Goal: Task Accomplishment & Management: Use online tool/utility

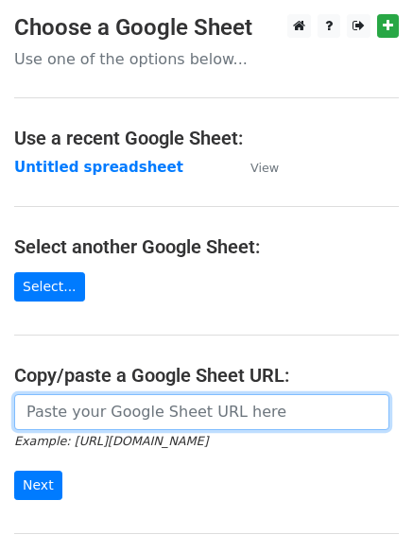
click at [101, 412] on input "url" at bounding box center [202, 412] width 376 height 36
type input "https://docs.google.com/spreadsheets/d/1MGdQyOO8I5jGGojc2eycQNOWOCFrYtxDMNX2yD7…"
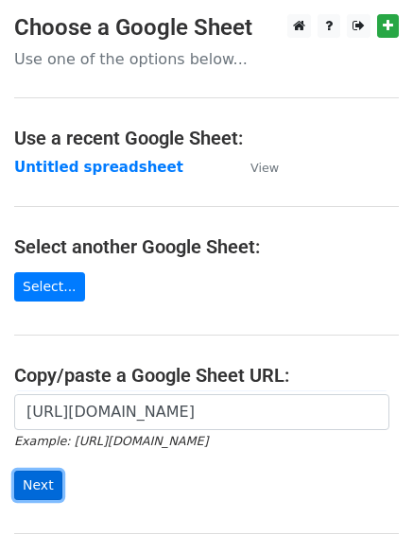
click at [41, 484] on input "Next" at bounding box center [38, 485] width 48 height 29
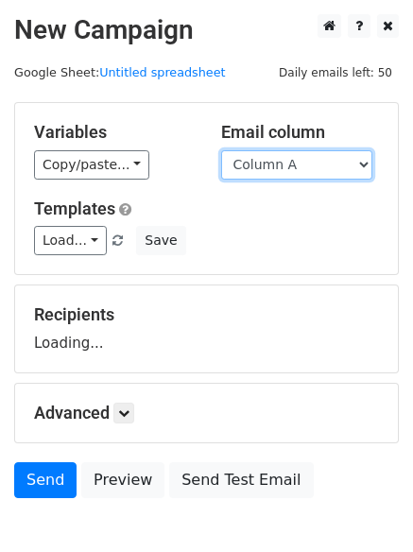
click at [366, 160] on select "Column A Column B Column C Column D Column E" at bounding box center [296, 164] width 151 height 29
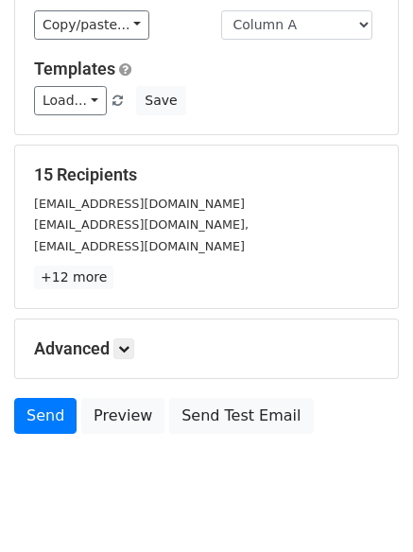
scroll to position [183, 0]
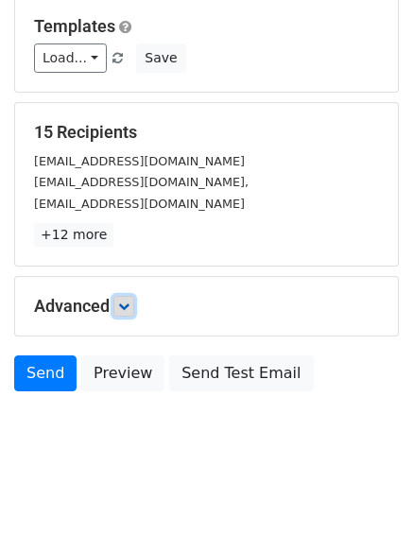
click at [134, 304] on link at bounding box center [124, 306] width 21 height 21
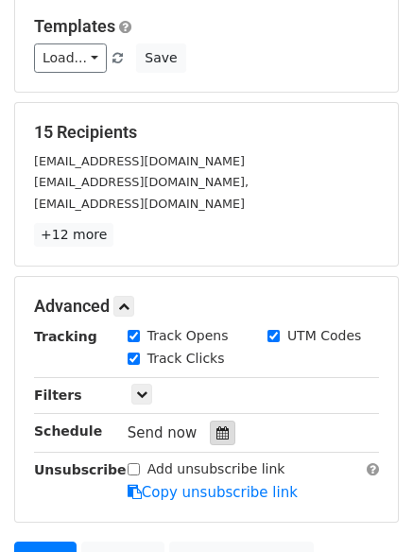
click at [217, 435] on icon at bounding box center [223, 433] width 12 height 13
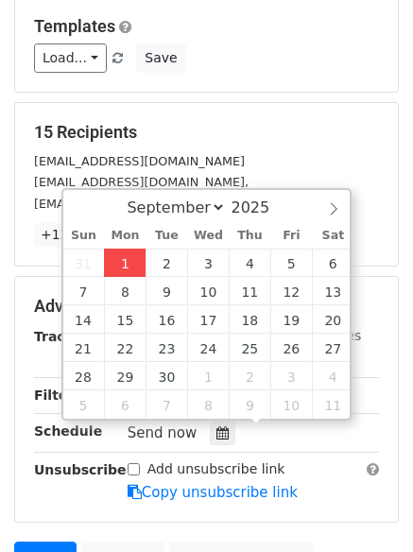
type input "2025-09-01 14:00"
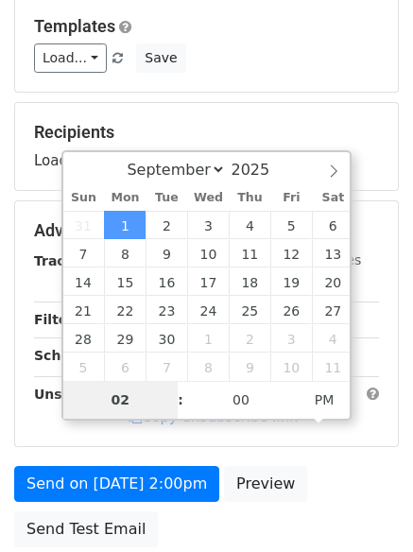
type input "4"
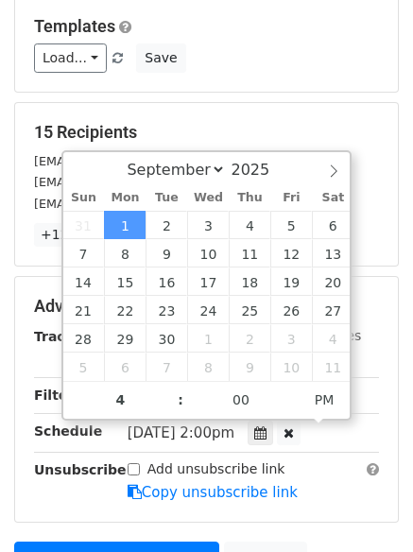
type input "2025-09-01 16:00"
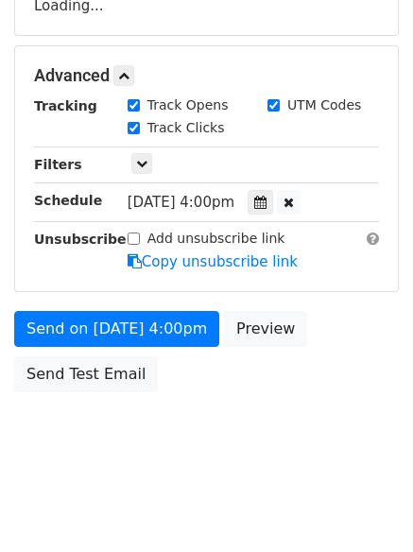
scroll to position [373, 0]
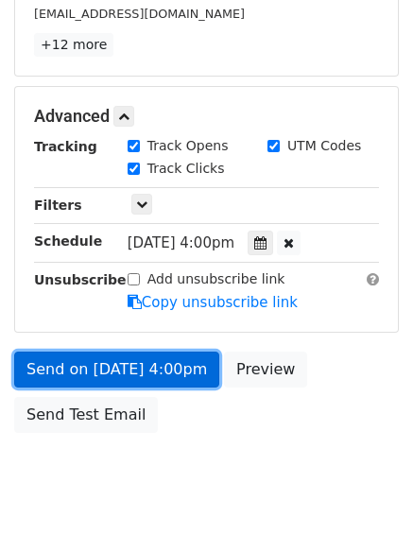
click at [101, 367] on link "Send on Sep 1 at 4:00pm" at bounding box center [116, 370] width 205 height 36
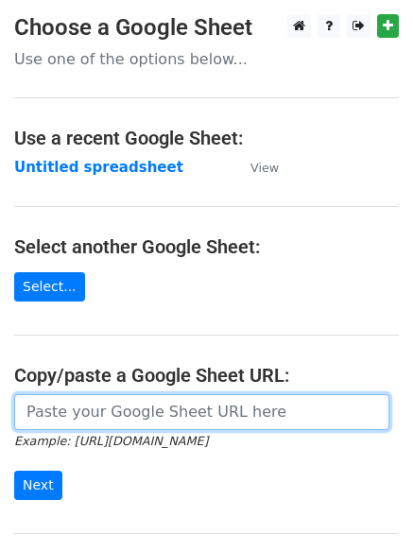
click at [99, 409] on input "url" at bounding box center [202, 412] width 376 height 36
click at [88, 413] on input "url" at bounding box center [202, 412] width 376 height 36
type input "https://docs.google.com/spreadsheets/d/1MGdQyOO8I5jGGojc2eycQNOWOCFrYtxDMNX2yD7…"
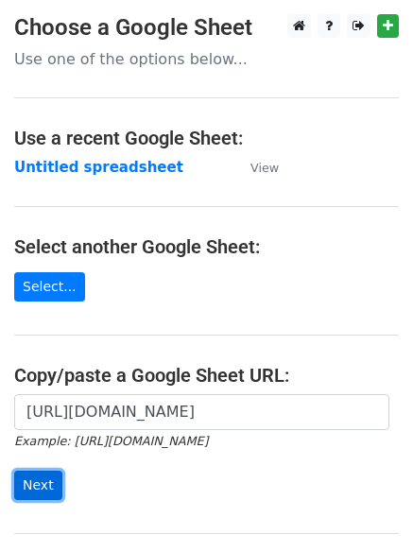
click at [33, 479] on input "Next" at bounding box center [38, 485] width 48 height 29
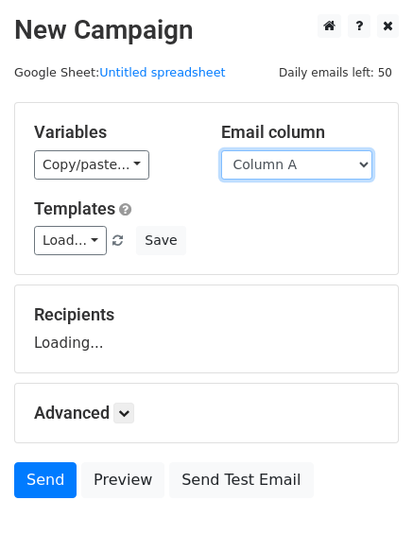
click at [361, 164] on select "Column A Column B Column C Column D Column E" at bounding box center [296, 164] width 151 height 29
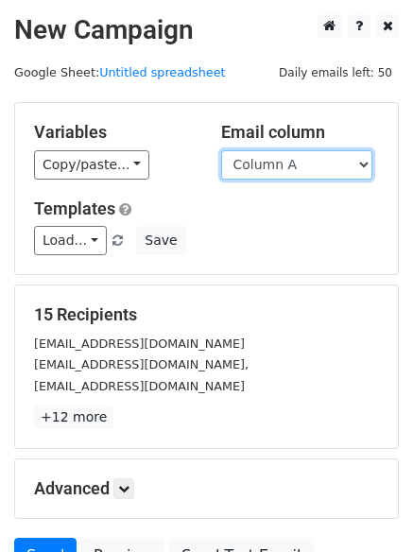
click at [364, 166] on select "Column A Column B Column C Column D Column E" at bounding box center [296, 164] width 151 height 29
select select "Column B"
click at [221, 150] on select "Column A Column B Column C Column D Column E" at bounding box center [296, 164] width 151 height 29
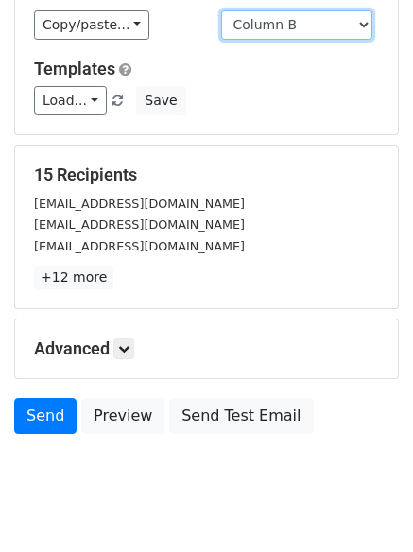
scroll to position [183, 0]
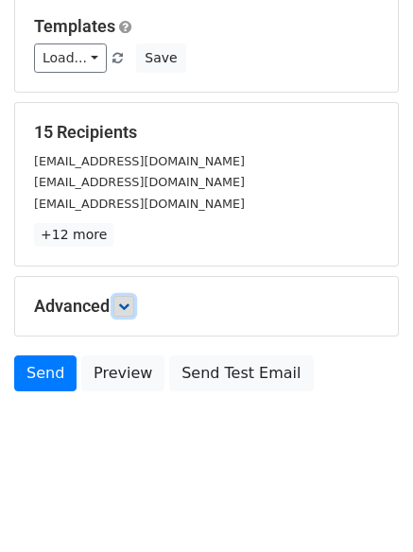
click at [128, 307] on icon at bounding box center [123, 306] width 11 height 11
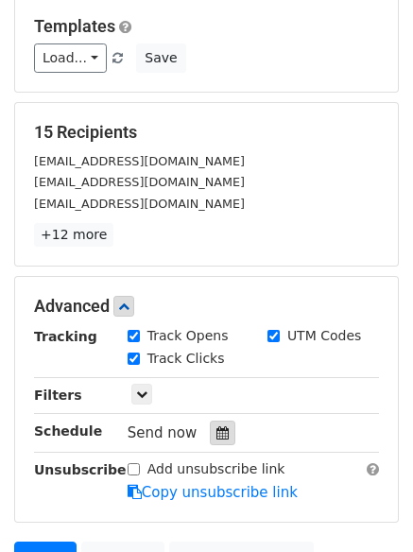
click at [217, 430] on icon at bounding box center [223, 433] width 12 height 13
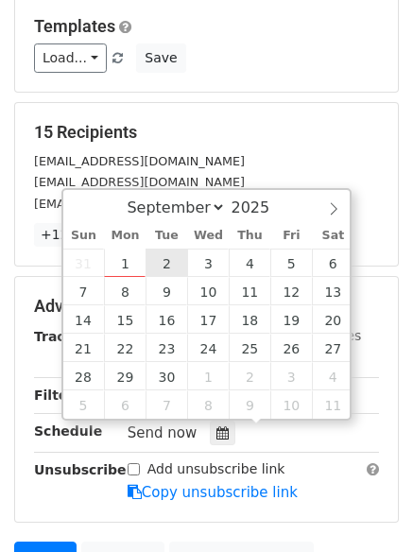
type input "2025-09-02 12:00"
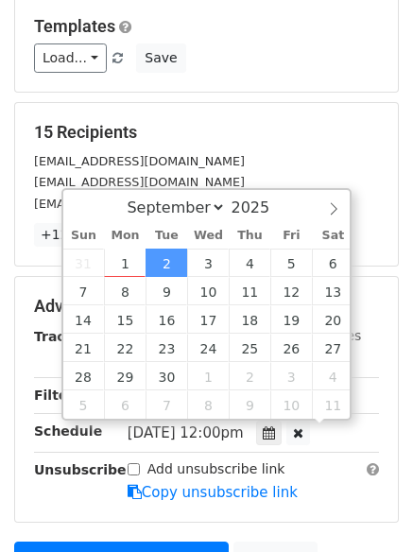
scroll to position [1, 0]
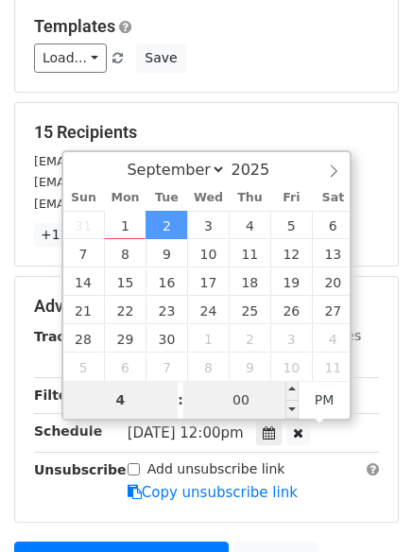
type input "4"
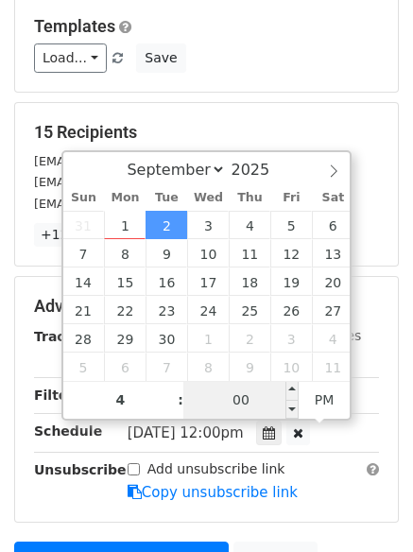
type input "2025-09-02 16:00"
type input "04"
click at [231, 410] on input "00" at bounding box center [240, 400] width 115 height 38
type input "5"
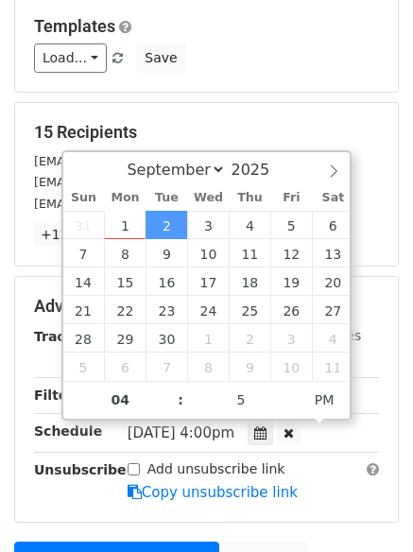
type input "2025-09-02 16:05"
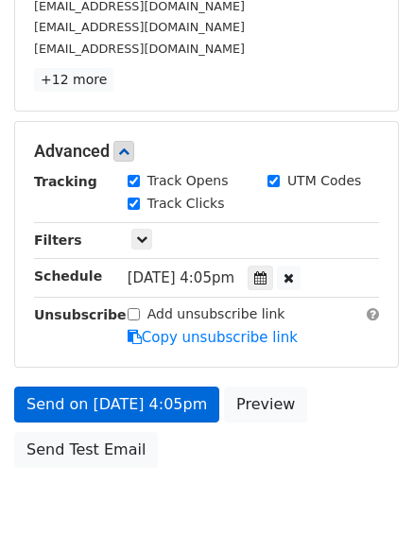
scroll to position [413, 0]
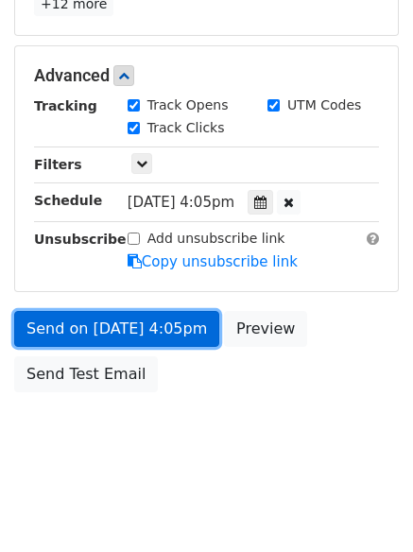
click at [106, 328] on link "Send on Sep 2 at 4:05pm" at bounding box center [116, 329] width 205 height 36
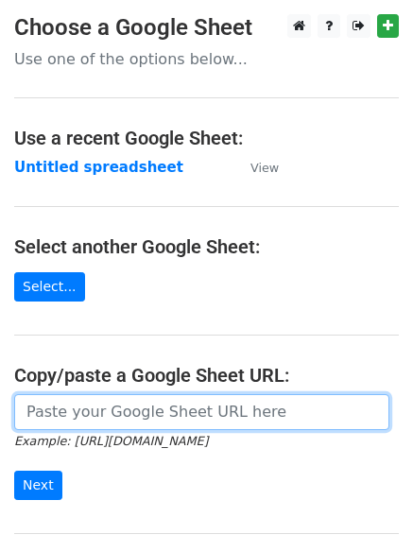
click at [132, 415] on input "url" at bounding box center [202, 412] width 376 height 36
type input "https://docs.google.com/spreadsheets/d/1MGdQyOO8I5jGGojc2eycQNOWOCFrYtxDMNX2yD7…"
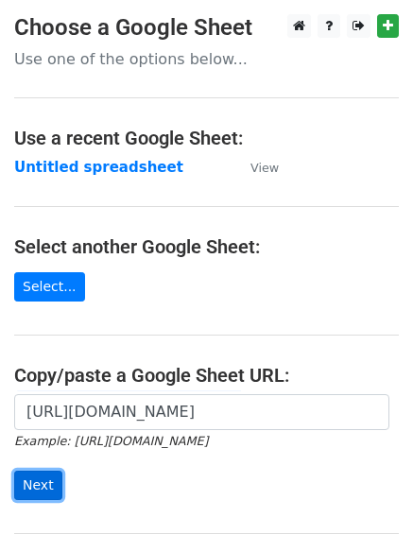
click at [22, 489] on input "Next" at bounding box center [38, 485] width 48 height 29
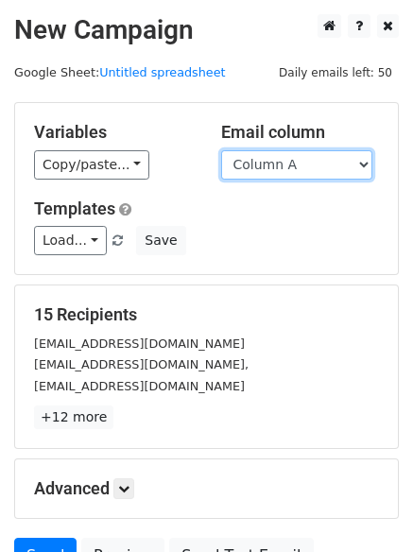
click at [360, 160] on select "Column A Column B Column C Column D Column E" at bounding box center [296, 164] width 151 height 29
click at [221, 150] on select "Column A Column B Column C Column D Column E" at bounding box center [296, 164] width 151 height 29
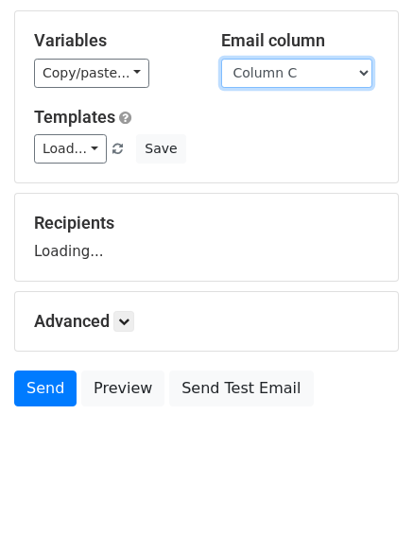
scroll to position [107, 0]
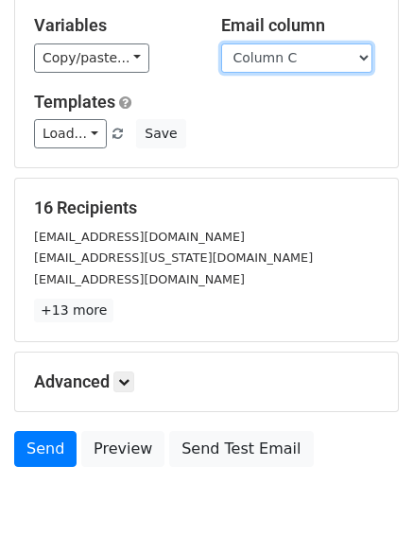
click at [365, 55] on select "Column A Column B Column C Column D Column E" at bounding box center [296, 58] width 151 height 29
click at [221, 44] on select "Column A Column B Column C Column D Column E" at bounding box center [296, 58] width 151 height 29
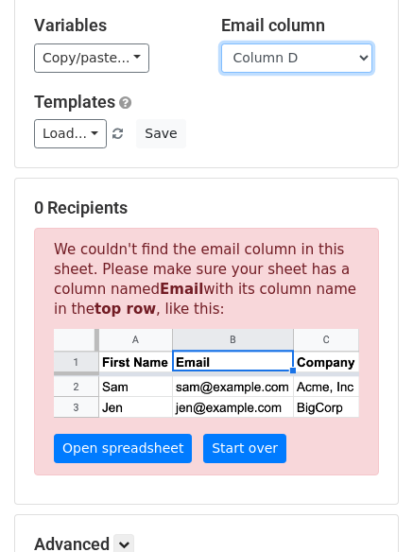
click at [364, 55] on select "Column A Column B Column C Column D Column E" at bounding box center [296, 58] width 151 height 29
select select "Column C"
click at [221, 44] on select "Column A Column B Column C Column D Column E" at bounding box center [296, 58] width 151 height 29
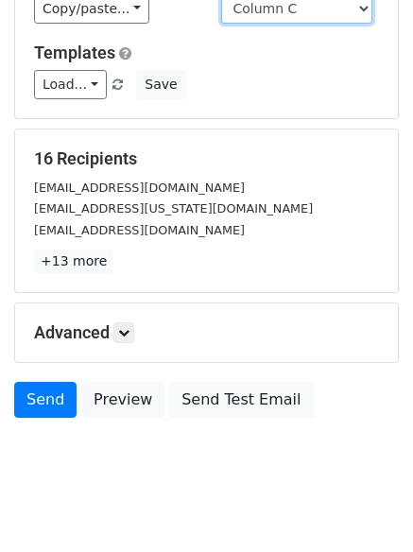
scroll to position [183, 0]
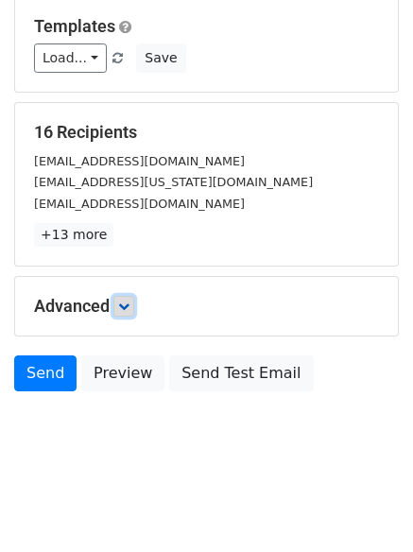
click at [125, 306] on icon at bounding box center [123, 306] width 11 height 11
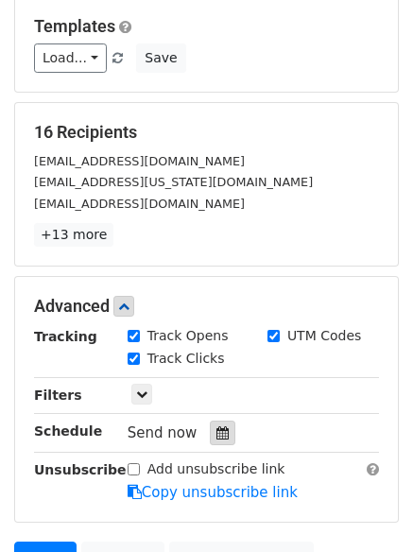
click at [217, 435] on icon at bounding box center [223, 433] width 12 height 13
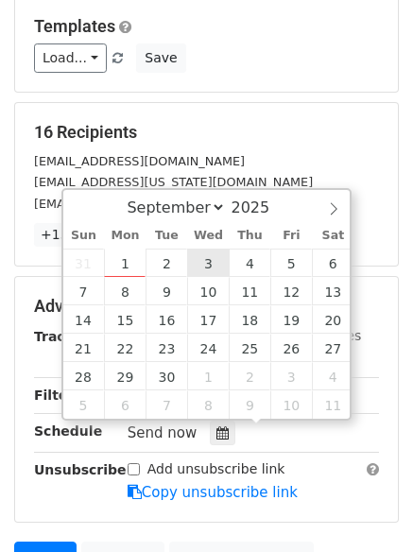
type input "[DATE] 12:00"
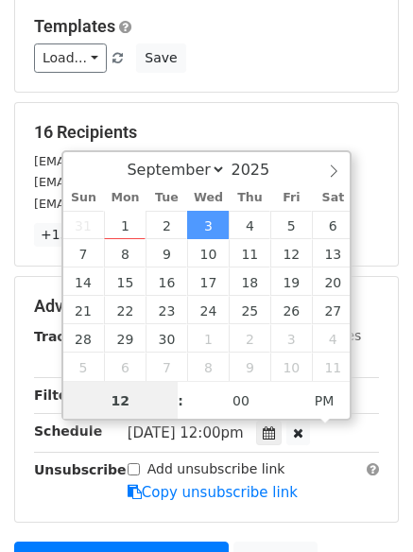
scroll to position [1, 0]
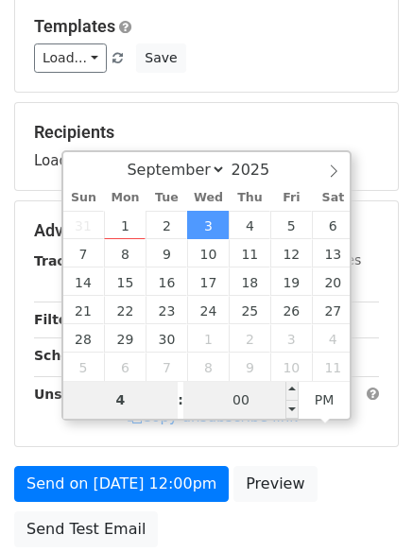
type input "4"
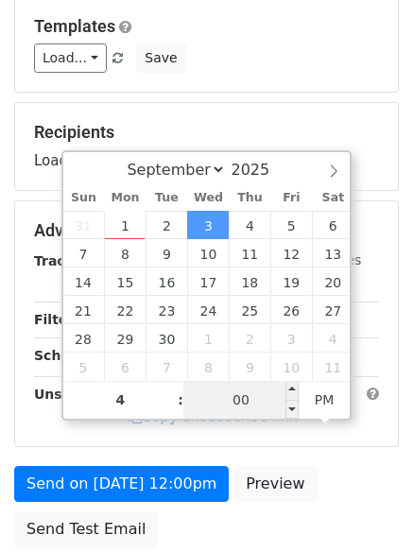
type input "[DATE] 16:00"
type input "04"
click at [247, 410] on input "00" at bounding box center [240, 400] width 115 height 38
type input "15"
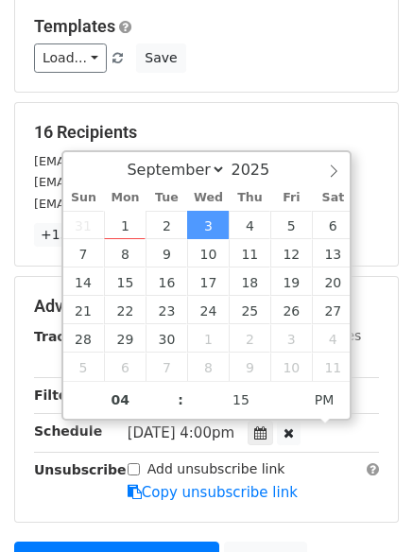
type input "[DATE] 16:15"
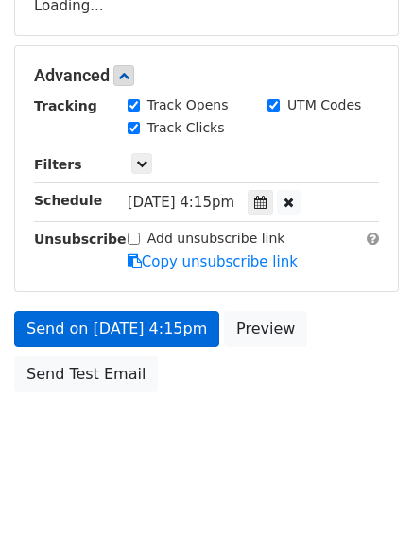
scroll to position [413, 0]
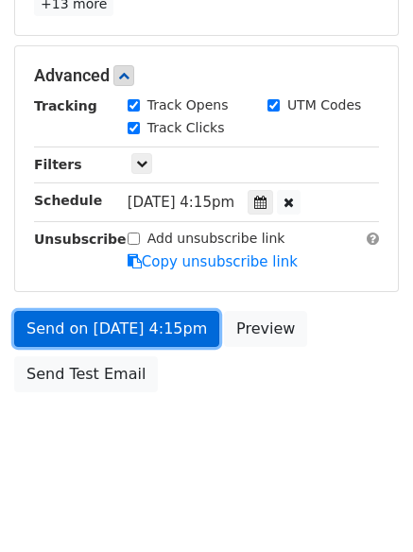
click at [96, 328] on link "Send on [DATE] 4:15pm" at bounding box center [116, 329] width 205 height 36
